Goal: Task Accomplishment & Management: Complete application form

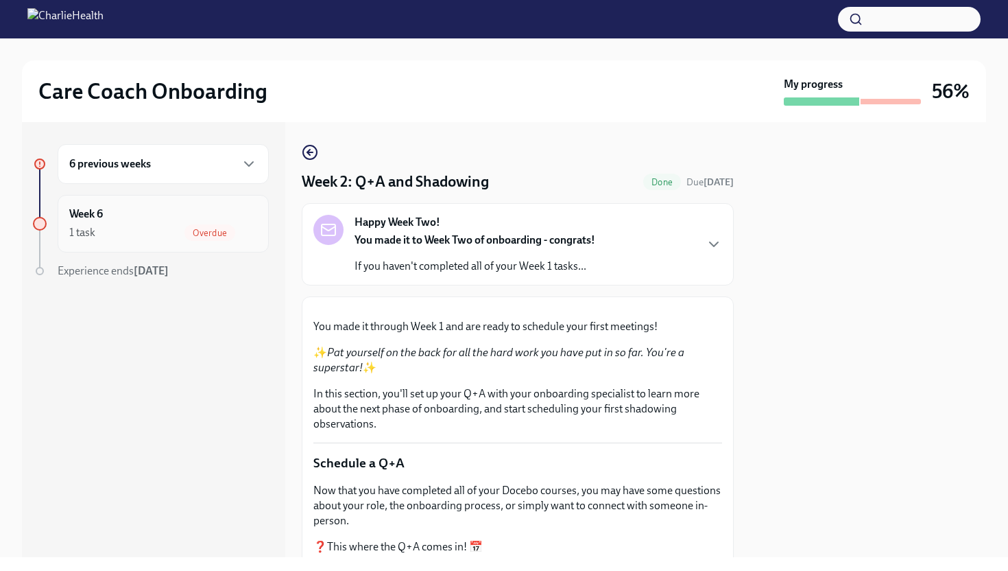
click at [182, 231] on div "1 task Overdue" at bounding box center [163, 232] width 188 height 16
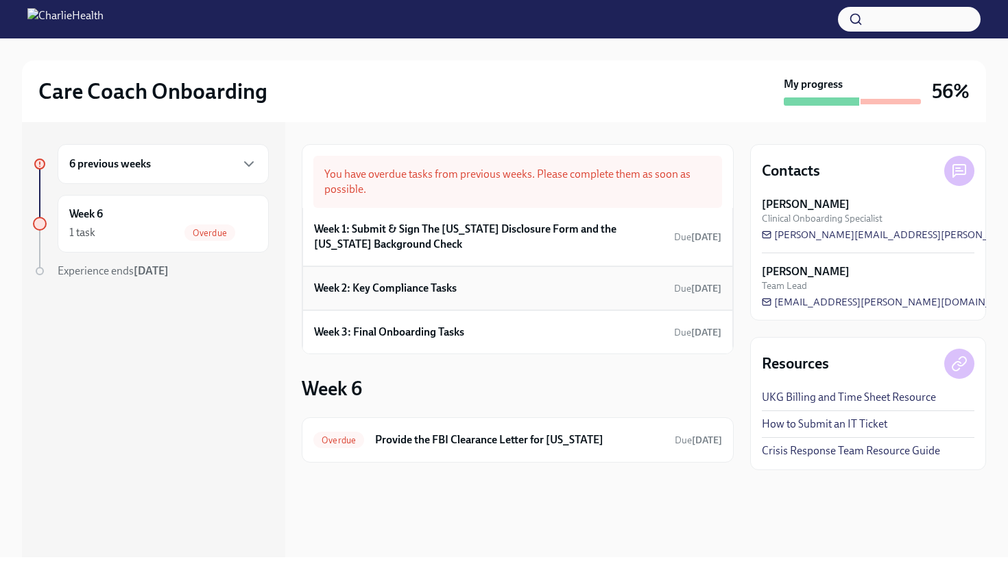
click at [407, 288] on h6 "Week 2: Key Compliance Tasks" at bounding box center [385, 287] width 143 height 15
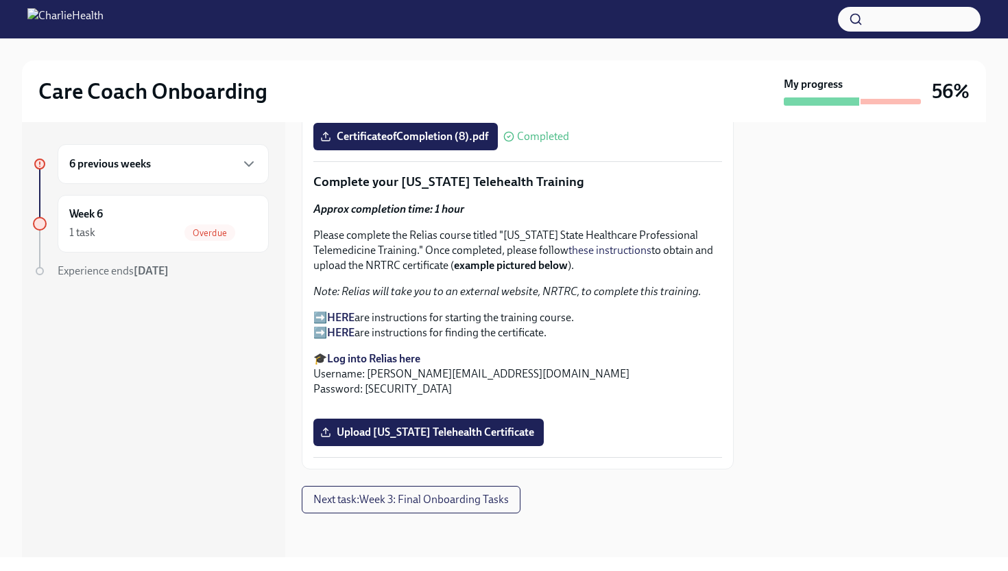
scroll to position [2400, 0]
click at [497, 436] on span "Upload [US_STATE] Telehealth Certificate" at bounding box center [428, 432] width 211 height 14
click at [0, 0] on input "Upload [US_STATE] Telehealth Certificate" at bounding box center [0, 0] width 0 height 0
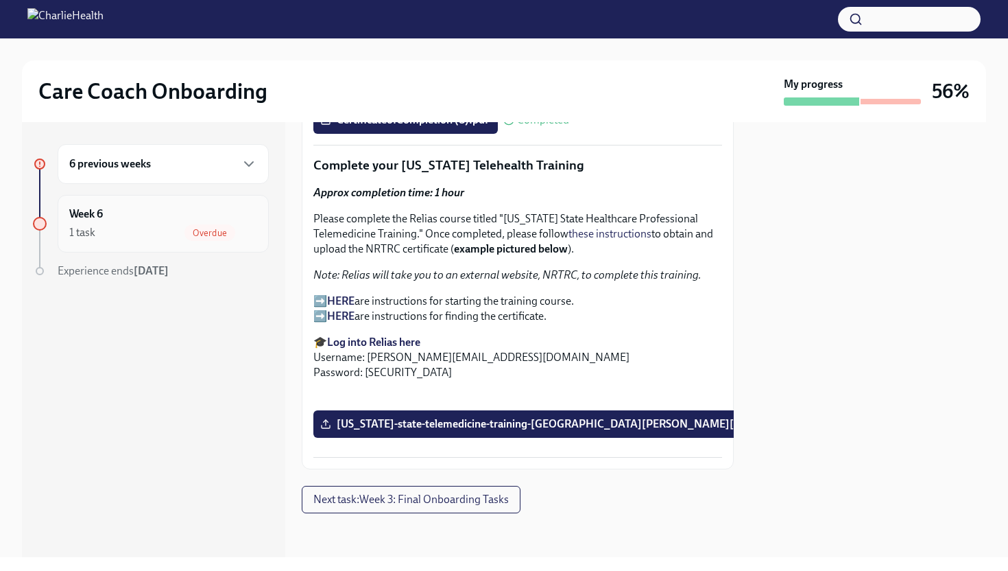
click at [190, 225] on div "Overdue" at bounding box center [209, 232] width 51 height 16
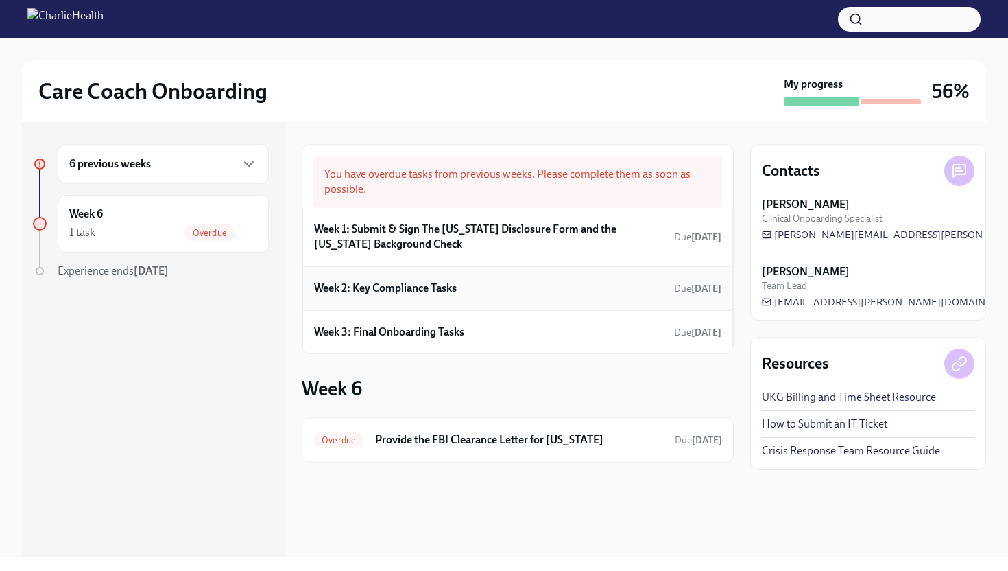
click at [416, 287] on h6 "Week 2: Key Compliance Tasks" at bounding box center [385, 287] width 143 height 15
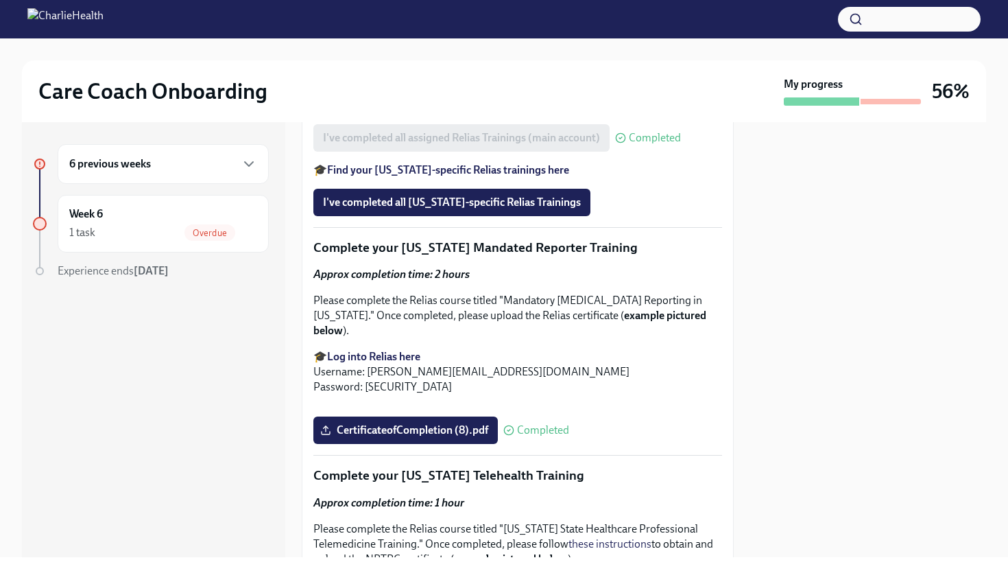
scroll to position [1259, 0]
